Goal: Communication & Community: Answer question/provide support

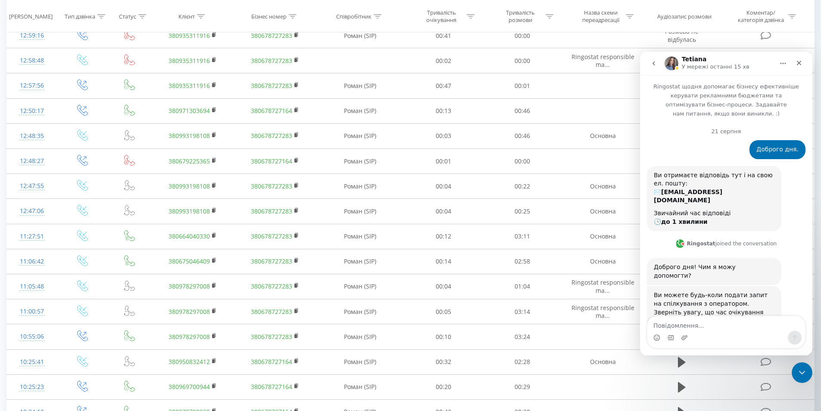
scroll to position [453, 0]
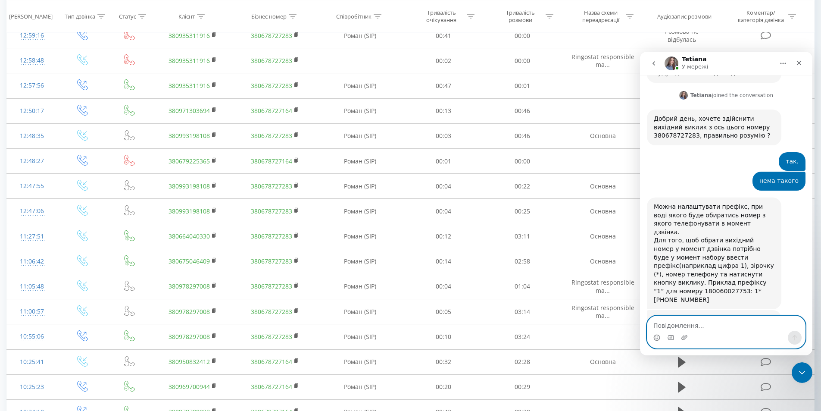
click at [695, 323] on textarea "Повідомлення..." at bounding box center [726, 323] width 158 height 15
type textarea "нічого не зрозуміло"
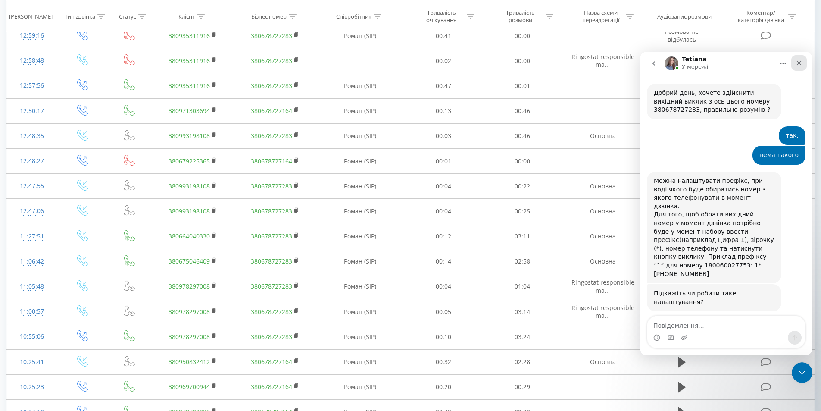
click at [801, 66] on icon "Закрити" at bounding box center [799, 62] width 7 height 7
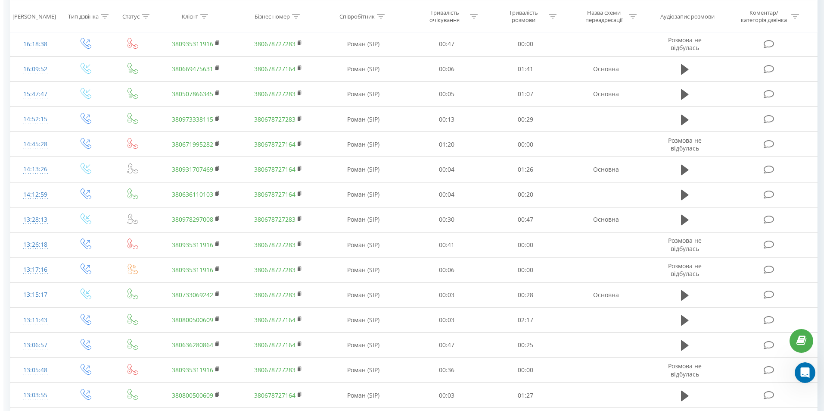
scroll to position [0, 0]
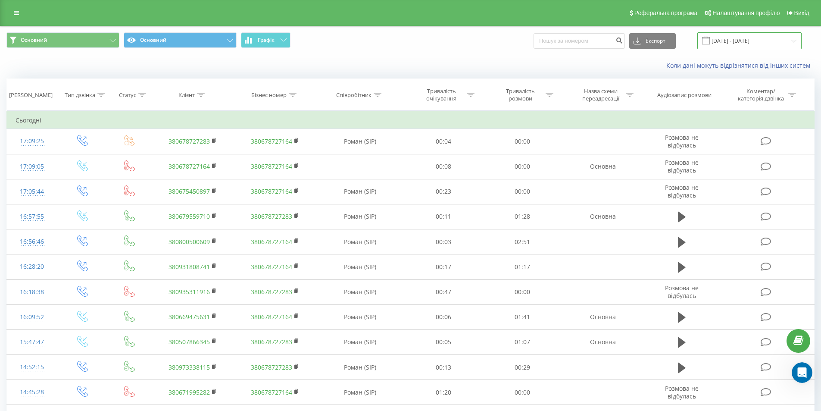
click at [755, 39] on input "[DATE] - [DATE]" at bounding box center [749, 40] width 104 height 17
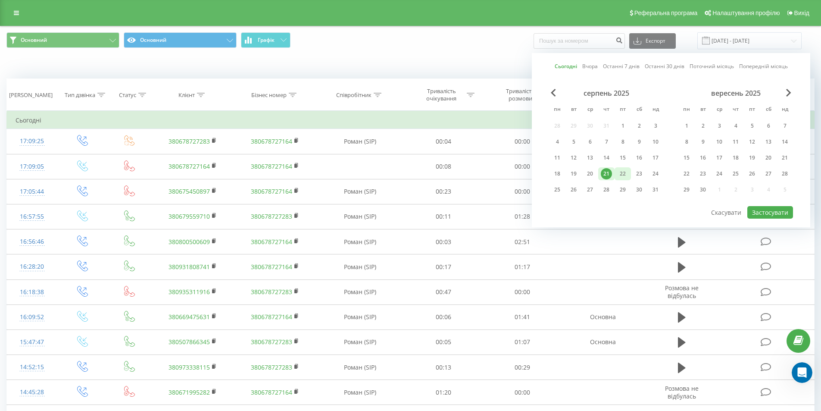
click at [620, 169] on div "22" at bounding box center [622, 173] width 11 height 11
click at [766, 211] on button "Застосувати" at bounding box center [770, 212] width 46 height 12
type input "[DATE] - [DATE]"
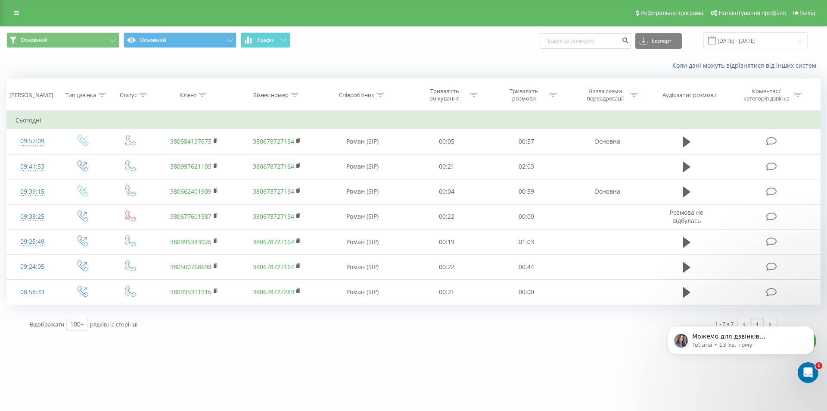
scroll to position [572, 0]
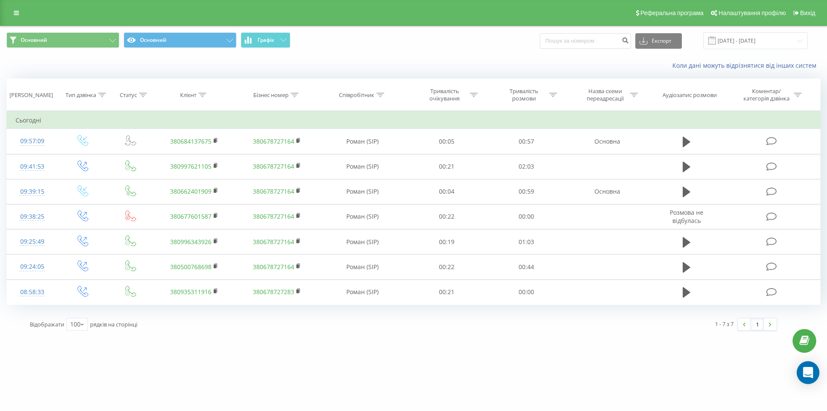
click at [811, 379] on div "Open Intercom Messenger" at bounding box center [808, 372] width 23 height 23
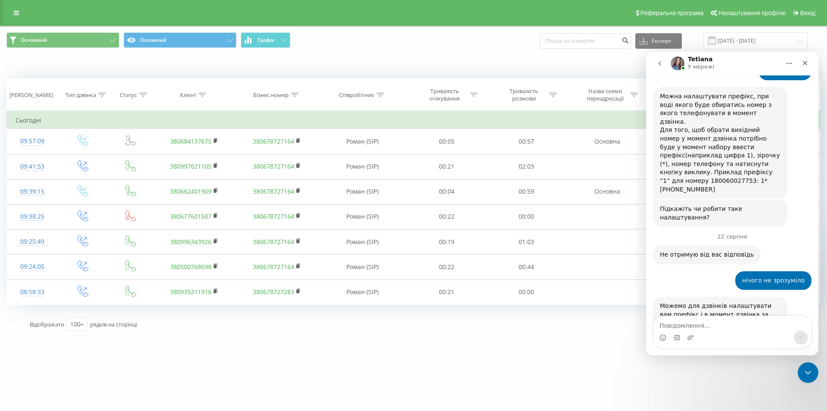
scroll to position [572, 0]
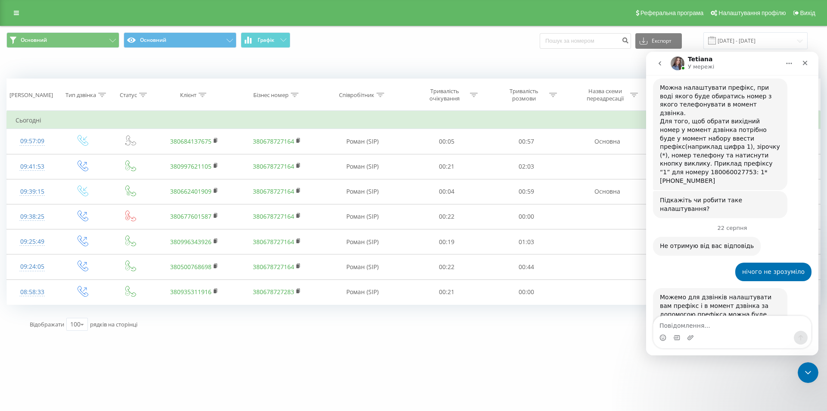
click at [699, 332] on div "Месенджер Intercom" at bounding box center [733, 338] width 158 height 14
click at [710, 329] on textarea "Повідомлення..." at bounding box center [733, 323] width 158 height 15
type textarea "налаштуйте. дякую."
